Goal: Information Seeking & Learning: Understand process/instructions

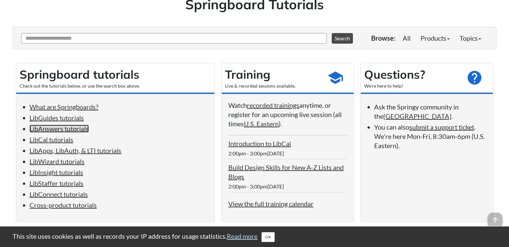
click at [72, 128] on link "LibAnswers tutorials" at bounding box center [58, 129] width 59 height 8
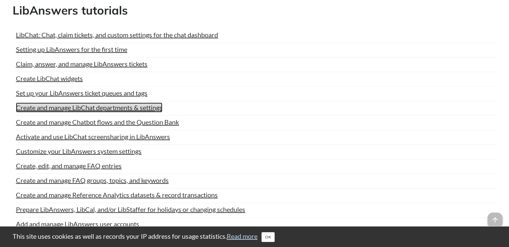
click at [75, 106] on link "Create and manage LibChat departments & settings" at bounding box center [89, 108] width 146 height 10
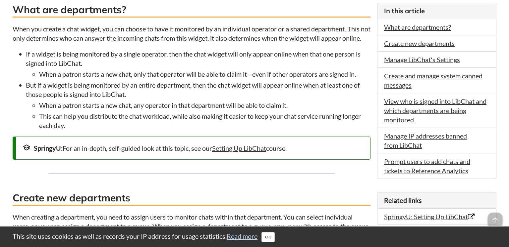
scroll to position [174, 0]
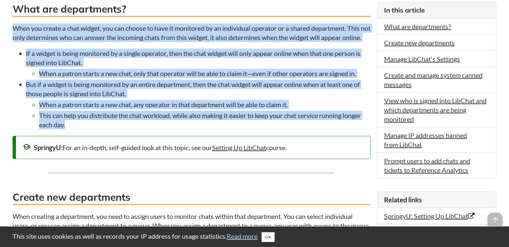
drag, startPoint x: 69, startPoint y: 137, endPoint x: 11, endPoint y: 31, distance: 120.0
copy div "When you create a chat widget, you can choose to have it monitored by an indivi…"
click at [235, 152] on link "Setting Up LibChat" at bounding box center [239, 148] width 54 height 8
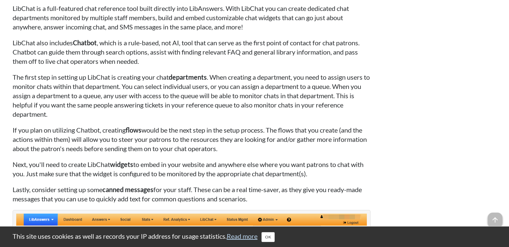
scroll to position [1994, 0]
drag, startPoint x: 257, startPoint y: 217, endPoint x: 15, endPoint y: 25, distance: 308.9
copy div "LibChat is a full-featured chat reference tool built directly into LibAnswers. …"
click at [79, 119] on p "The first step in setting up LibChat is creating your chat departments . When c…" at bounding box center [192, 95] width 358 height 46
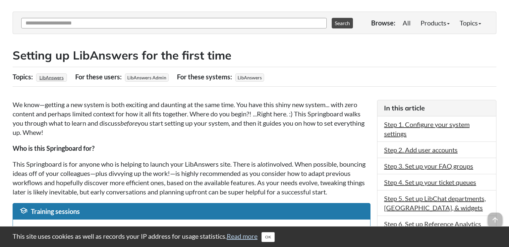
scroll to position [0, 0]
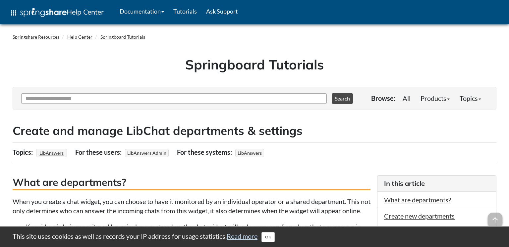
click at [150, 60] on h1 "Springboard Tutorials" at bounding box center [255, 64] width 474 height 19
drag, startPoint x: 323, startPoint y: 66, endPoint x: 185, endPoint y: 66, distance: 138.4
click at [184, 66] on h1 "Springboard Tutorials" at bounding box center [255, 64] width 474 height 19
click at [101, 67] on h1 "Springboard Tutorials" at bounding box center [255, 64] width 474 height 19
click at [101, 68] on h1 "Springboard Tutorials" at bounding box center [255, 64] width 474 height 19
